Goal: Task Accomplishment & Management: Use online tool/utility

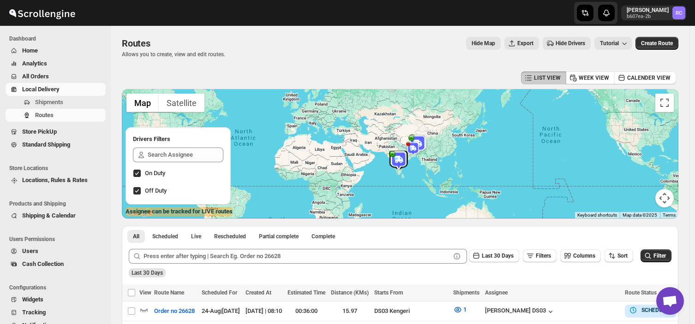
click at [63, 100] on span "Shipments" at bounding box center [69, 102] width 69 height 9
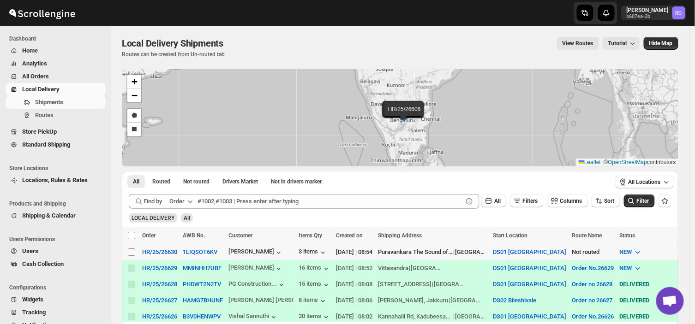
click at [128, 250] on input "Select shipment" at bounding box center [131, 252] width 7 height 7
checkbox input "true"
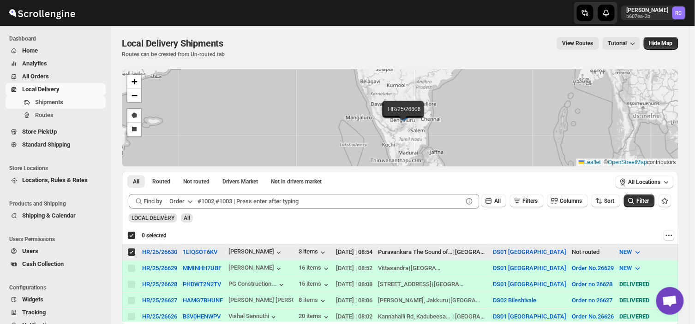
checkbox input "true"
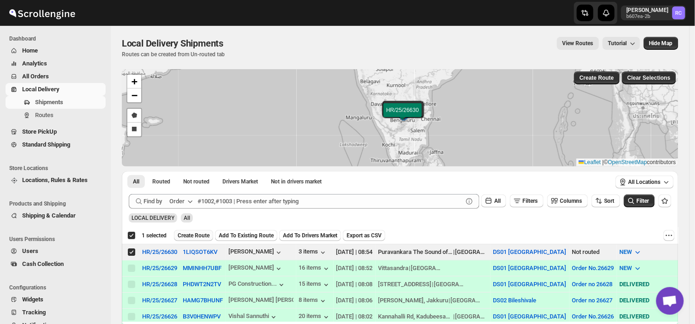
click at [192, 236] on span "Create Route" at bounding box center [194, 235] width 32 height 7
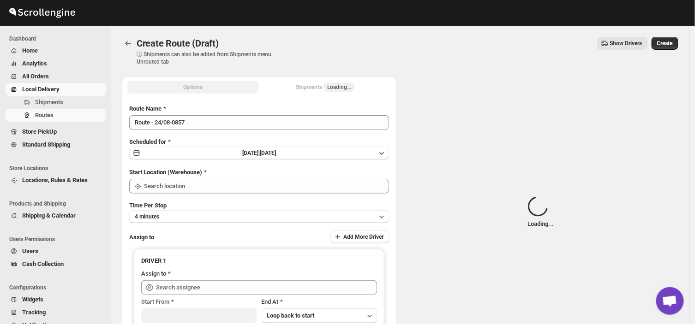
type input "DS01 [GEOGRAPHIC_DATA]"
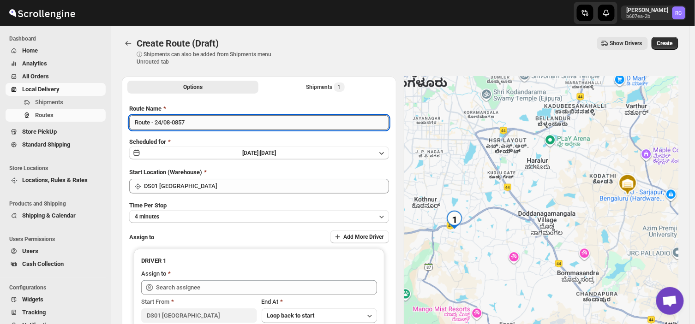
click at [190, 122] on input "Route - 24/08-0857" at bounding box center [259, 122] width 260 height 15
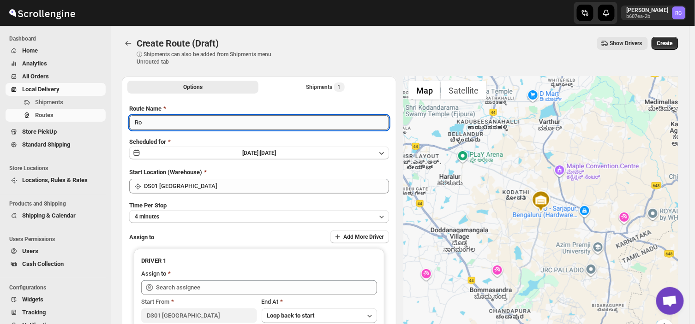
type input "R"
type input "Order no 26630"
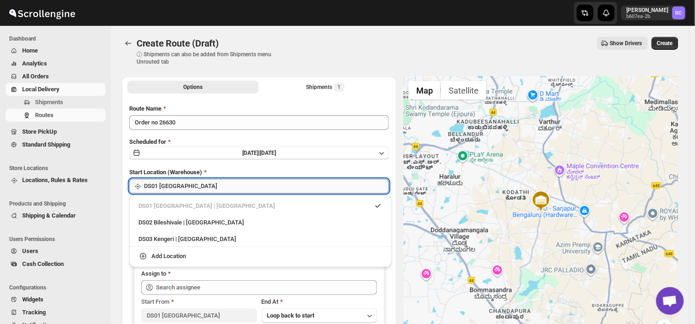
click at [205, 185] on input "DS01 [GEOGRAPHIC_DATA]" at bounding box center [266, 186] width 245 height 15
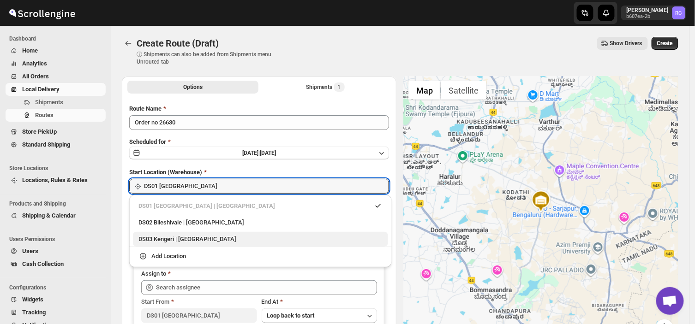
click at [177, 239] on div "DS03 Kengeri | [GEOGRAPHIC_DATA]" at bounding box center [260, 239] width 244 height 9
type input "DS03 Kengeri"
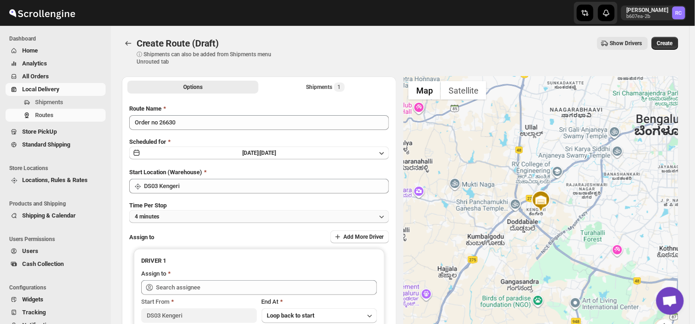
click at [173, 214] on button "4 minutes" at bounding box center [259, 216] width 260 height 13
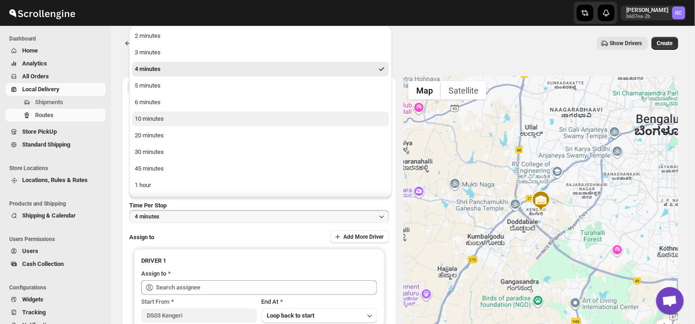
click at [152, 120] on div "10 minutes" at bounding box center [149, 118] width 29 height 9
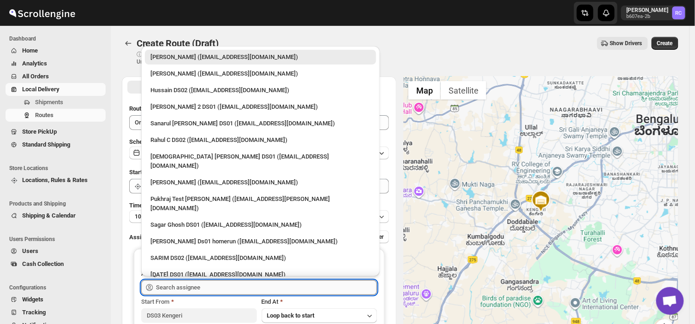
click at [201, 291] on input "text" at bounding box center [266, 288] width 221 height 15
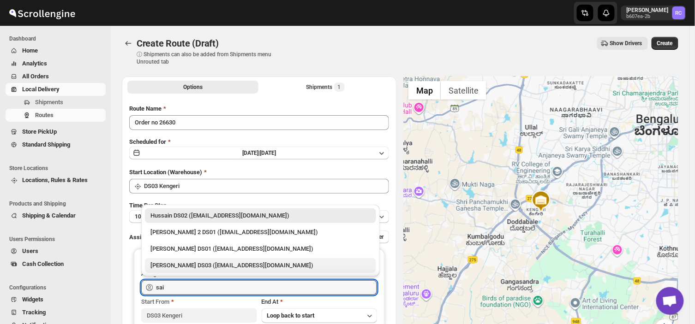
click at [190, 268] on div "[PERSON_NAME] DS03 ([EMAIL_ADDRESS][DOMAIN_NAME])" at bounding box center [260, 265] width 220 height 9
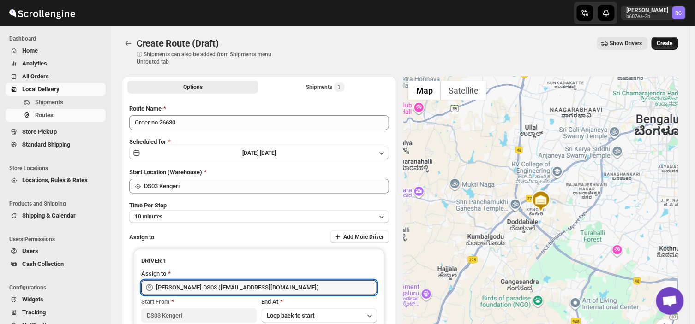
type input "[PERSON_NAME] DS03 ([EMAIL_ADDRESS][DOMAIN_NAME])"
click at [671, 44] on span "Create" at bounding box center [665, 43] width 16 height 7
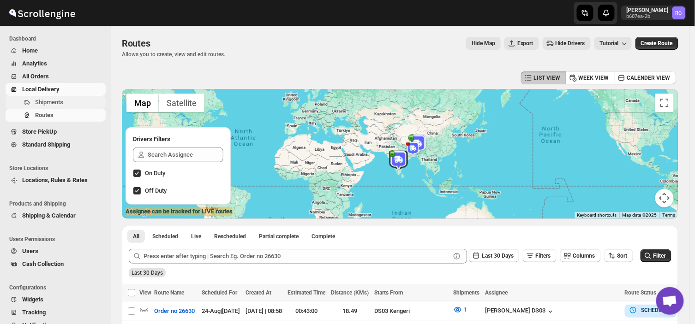
click at [59, 100] on span "Shipments" at bounding box center [49, 102] width 28 height 7
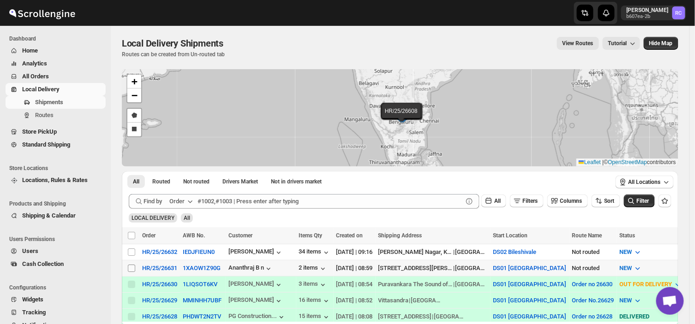
click at [129, 270] on input "Select shipment" at bounding box center [131, 268] width 7 height 7
checkbox input "true"
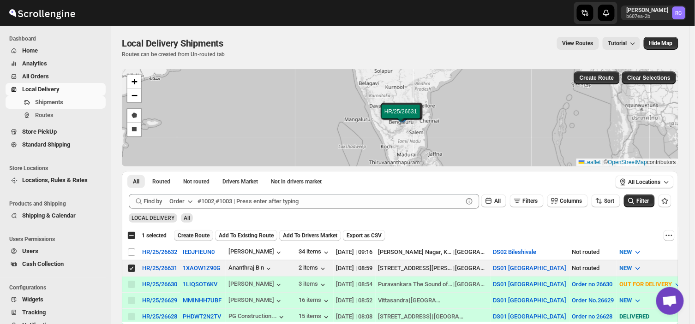
click at [202, 233] on span "Create Route" at bounding box center [194, 235] width 32 height 7
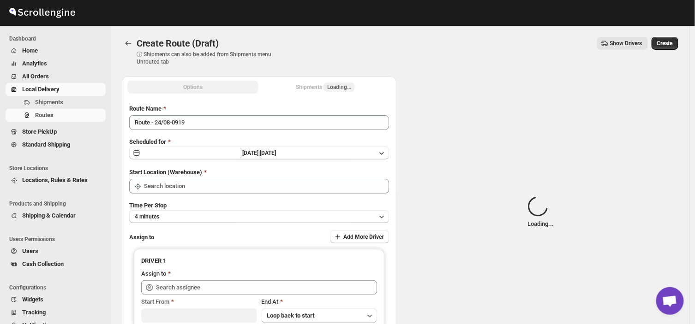
type input "DS01 [GEOGRAPHIC_DATA]"
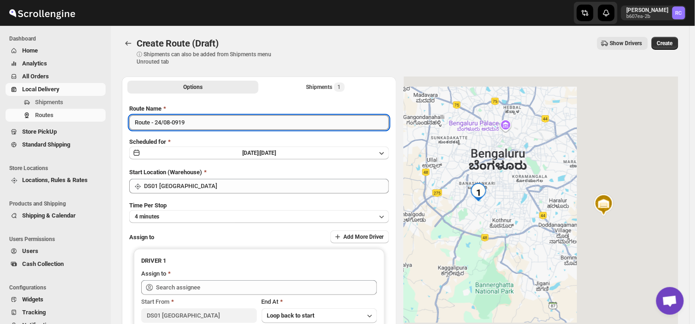
click at [191, 118] on input "Route - 24/08-0919" at bounding box center [259, 122] width 260 height 15
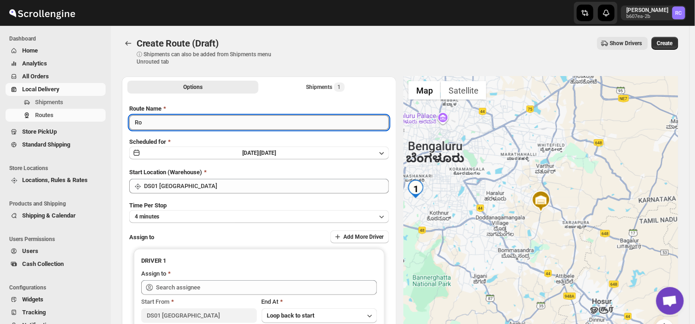
type input "R"
type input "Order no 26631"
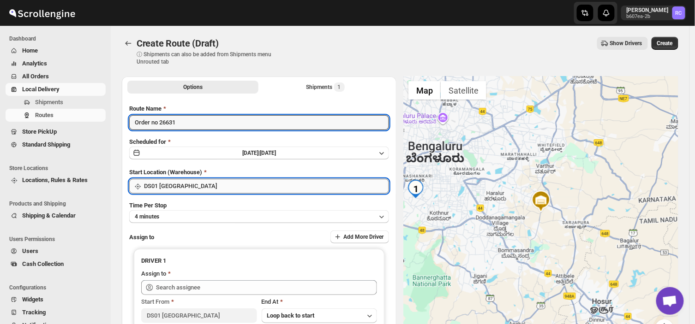
click at [209, 184] on input "DS01 [GEOGRAPHIC_DATA]" at bounding box center [266, 186] width 245 height 15
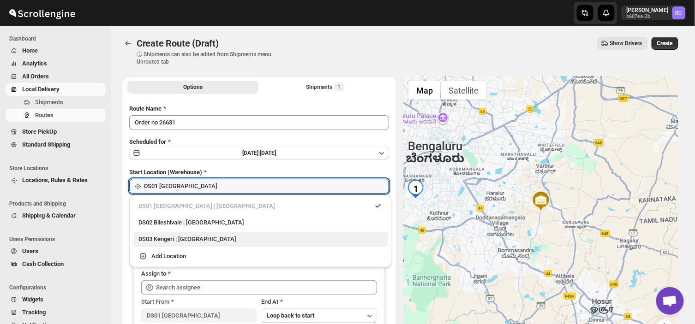
click at [172, 241] on div "DS03 Kengeri | [GEOGRAPHIC_DATA]" at bounding box center [260, 239] width 244 height 9
type input "DS03 Kengeri"
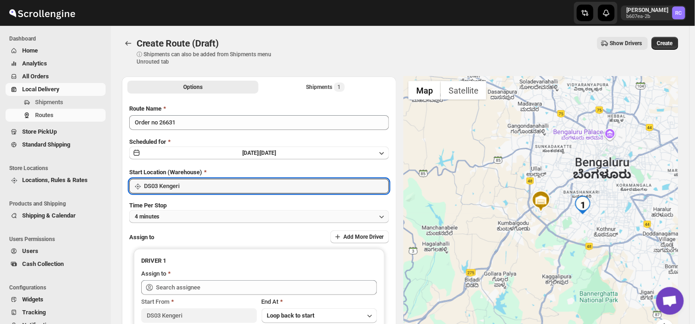
click at [177, 214] on button "4 minutes" at bounding box center [259, 216] width 260 height 13
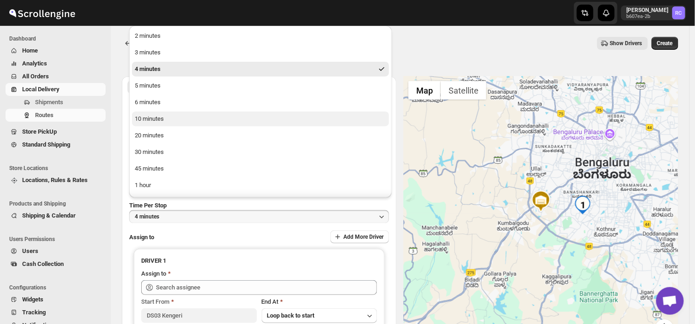
click at [171, 119] on button "10 minutes" at bounding box center [260, 119] width 257 height 15
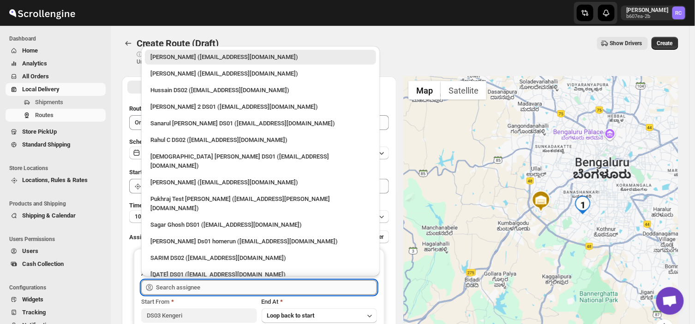
click at [220, 286] on input "text" at bounding box center [266, 288] width 221 height 15
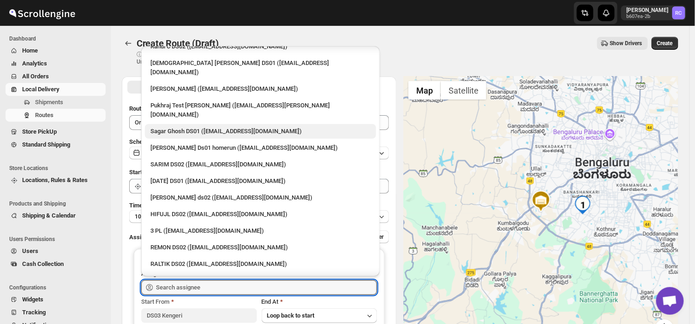
scroll to position [94, 0]
click at [196, 226] on div "3 PL ([EMAIL_ADDRESS][DOMAIN_NAME])" at bounding box center [260, 230] width 220 height 9
type input "3 PL ([EMAIL_ADDRESS][DOMAIN_NAME])"
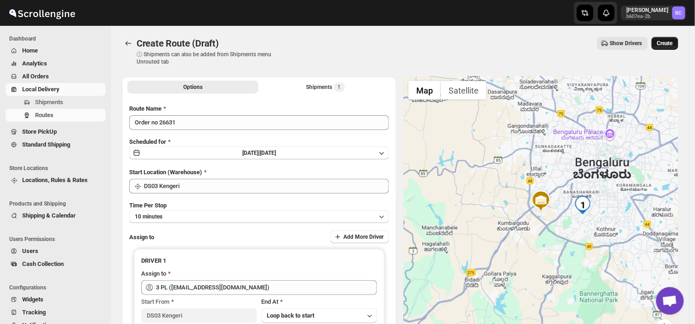
click at [673, 42] on span "Create" at bounding box center [665, 43] width 16 height 7
